Goal: Find specific page/section: Find specific page/section

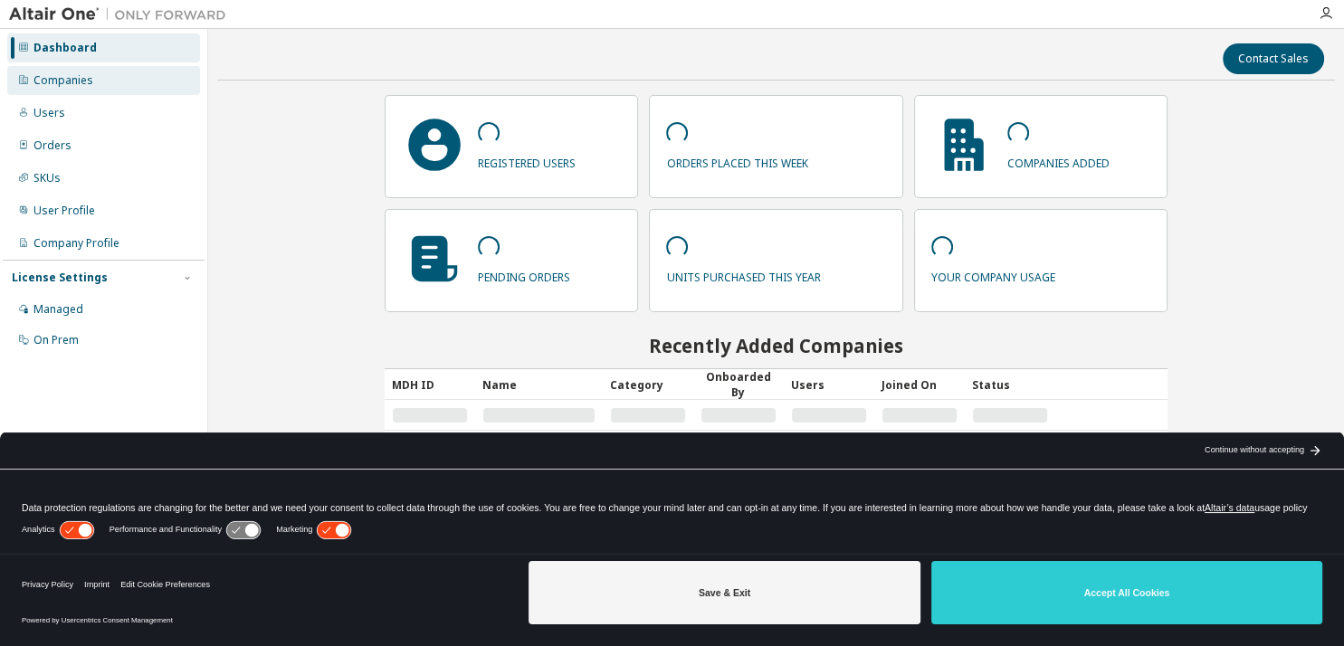
click at [81, 77] on div "Companies" at bounding box center [63, 80] width 60 height 14
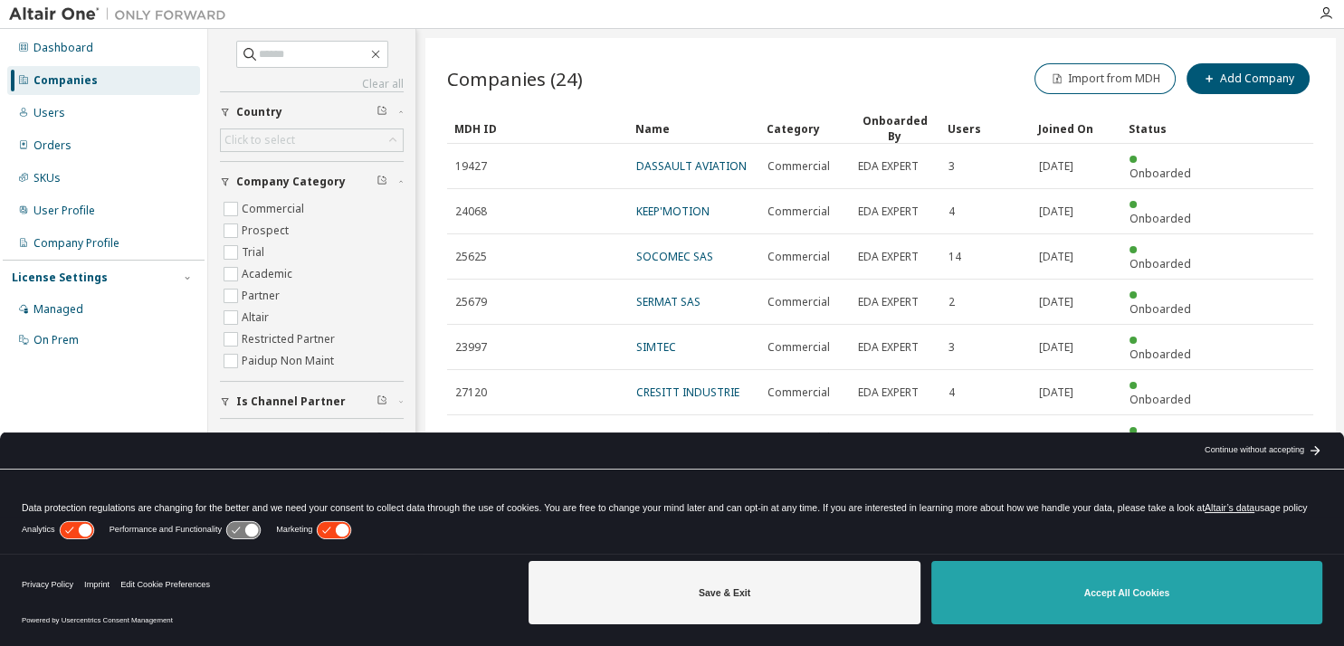
click at [1071, 600] on button "Accept All Cookies" at bounding box center [1127, 592] width 391 height 63
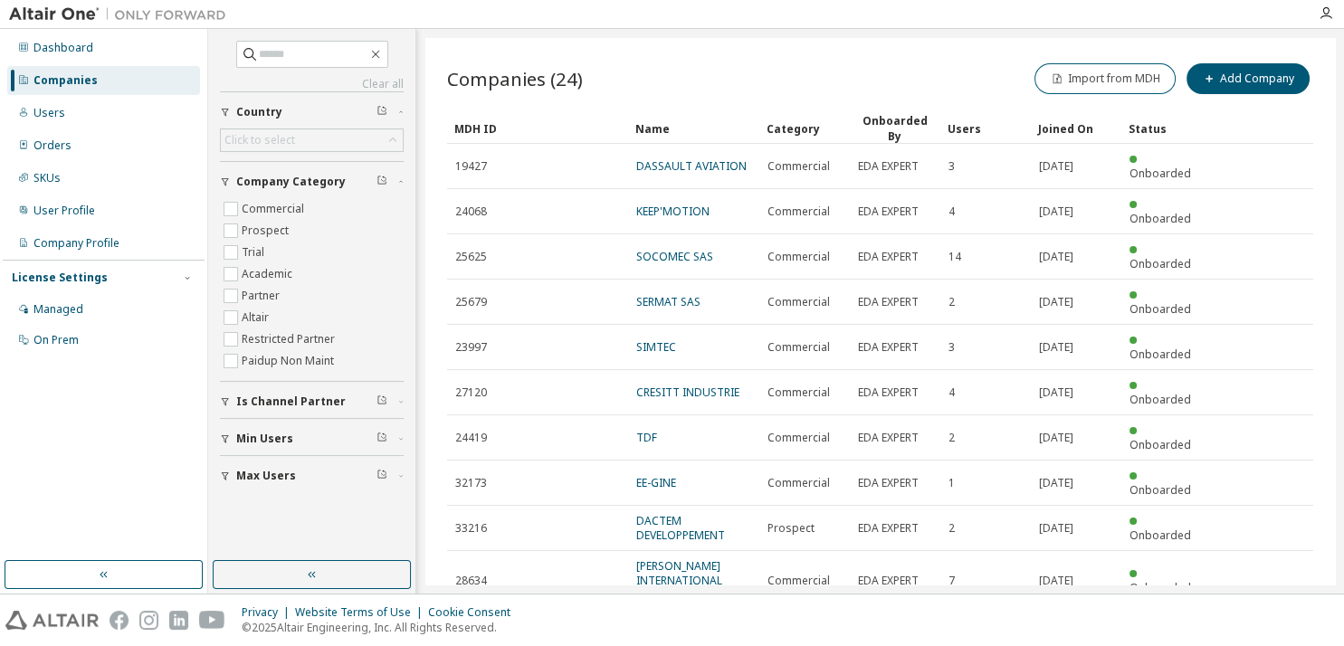
click at [1271, 622] on icon "button" at bounding box center [1267, 633] width 22 height 22
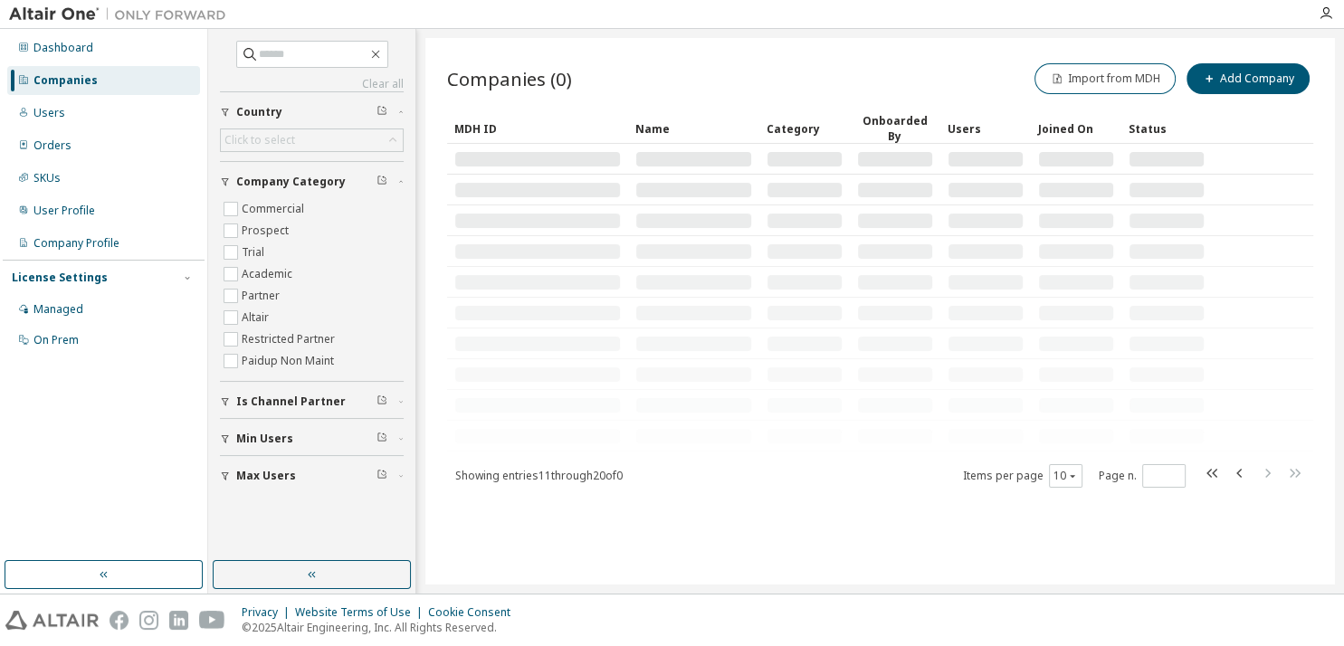
type input "*"
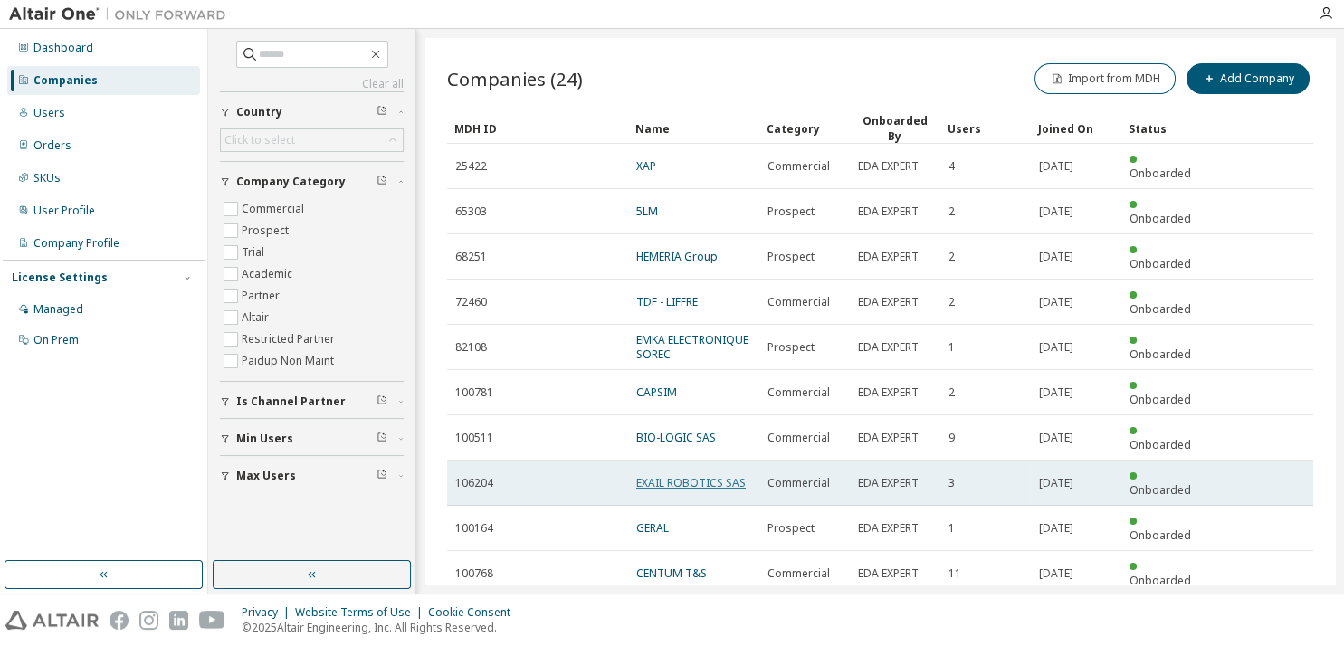
click at [685, 475] on link "EXAIL ROBOTICS SAS" at bounding box center [691, 482] width 110 height 15
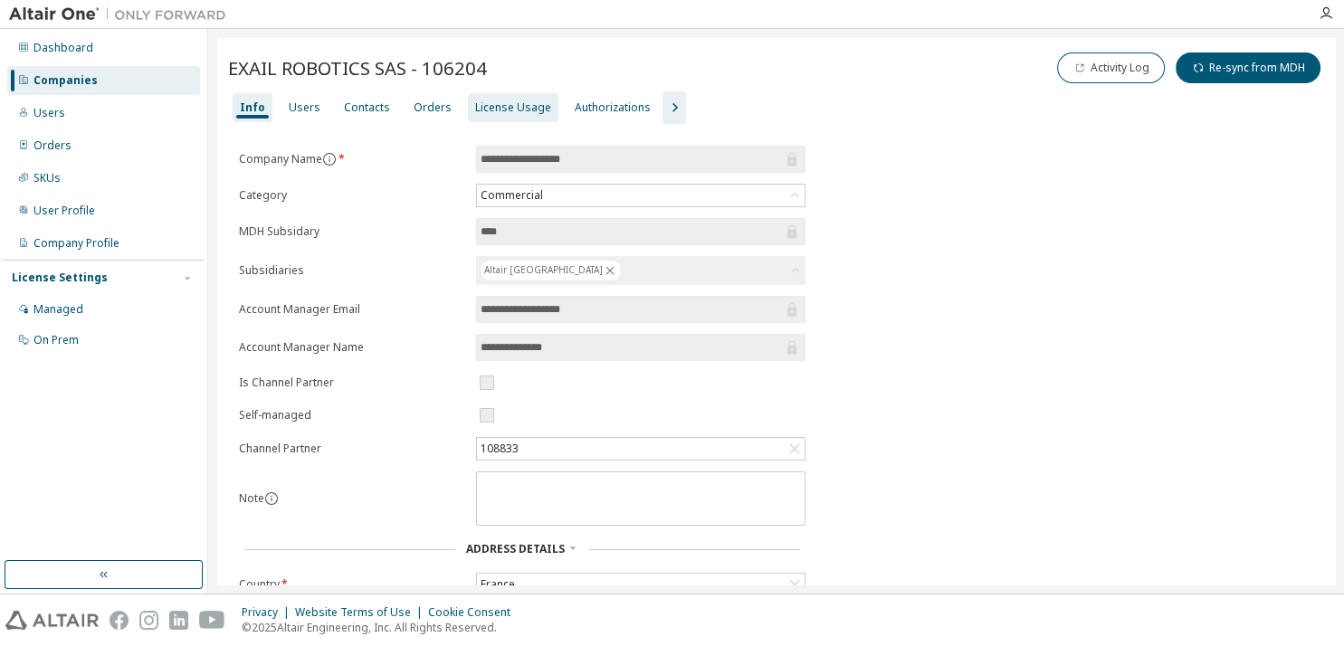
click at [478, 108] on div "License Usage" at bounding box center [513, 107] width 76 height 14
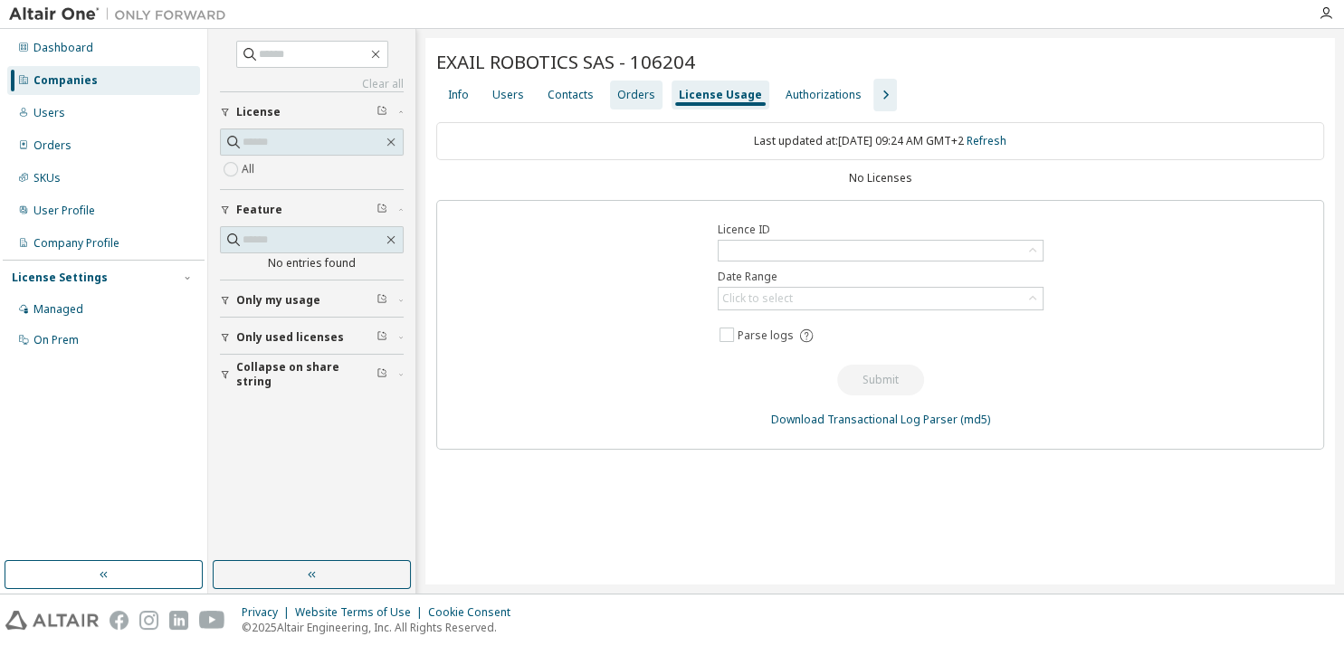
click at [632, 96] on div "Orders" at bounding box center [636, 95] width 38 height 14
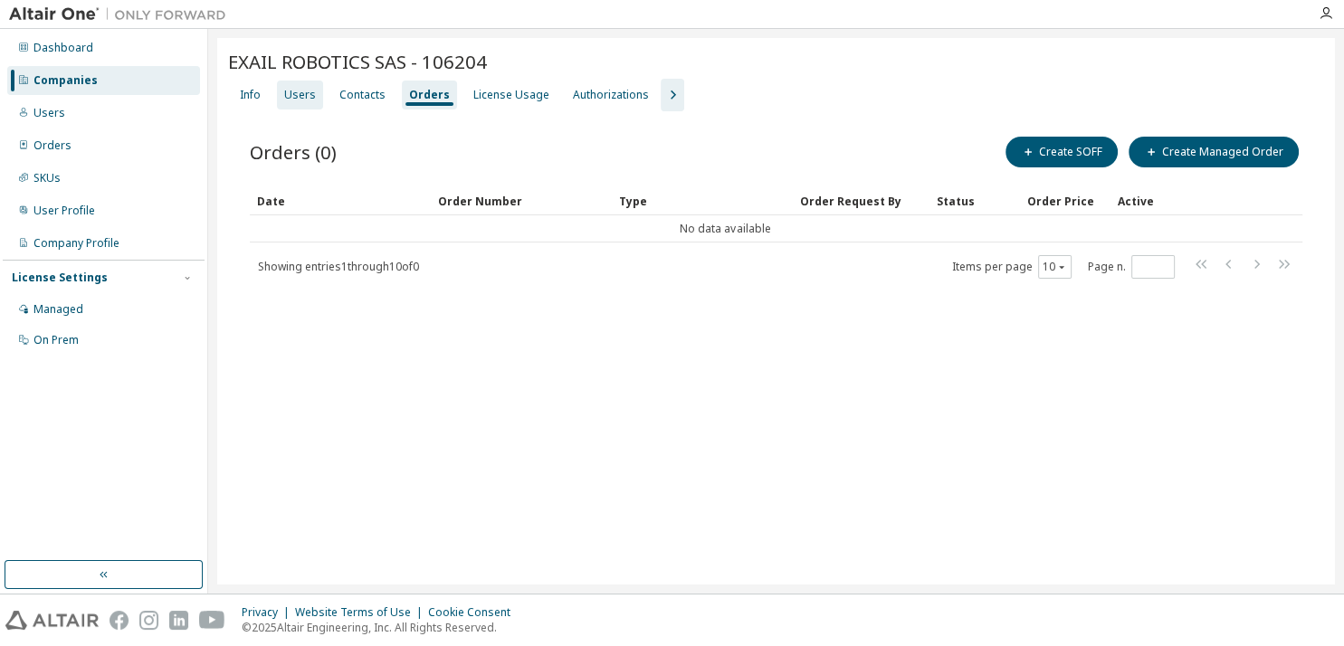
click at [302, 96] on div "Users" at bounding box center [300, 95] width 32 height 14
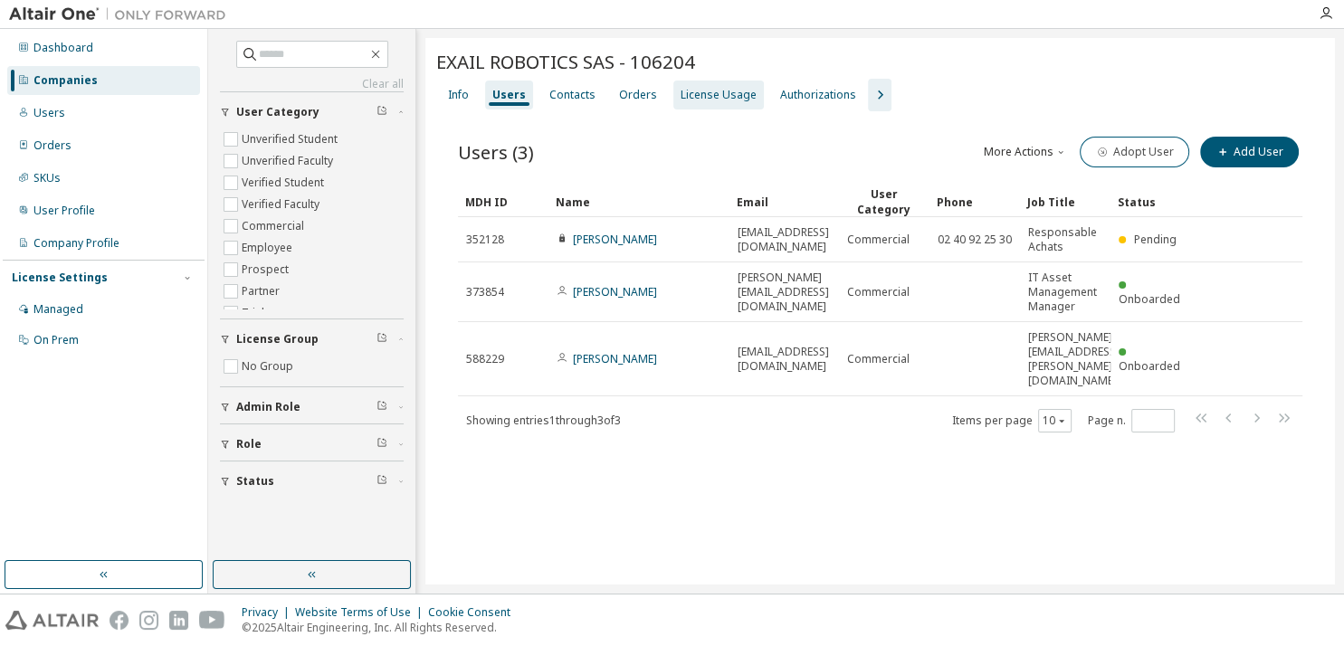
click at [697, 97] on div "License Usage" at bounding box center [719, 95] width 76 height 14
